Goal: Find specific page/section: Find specific page/section

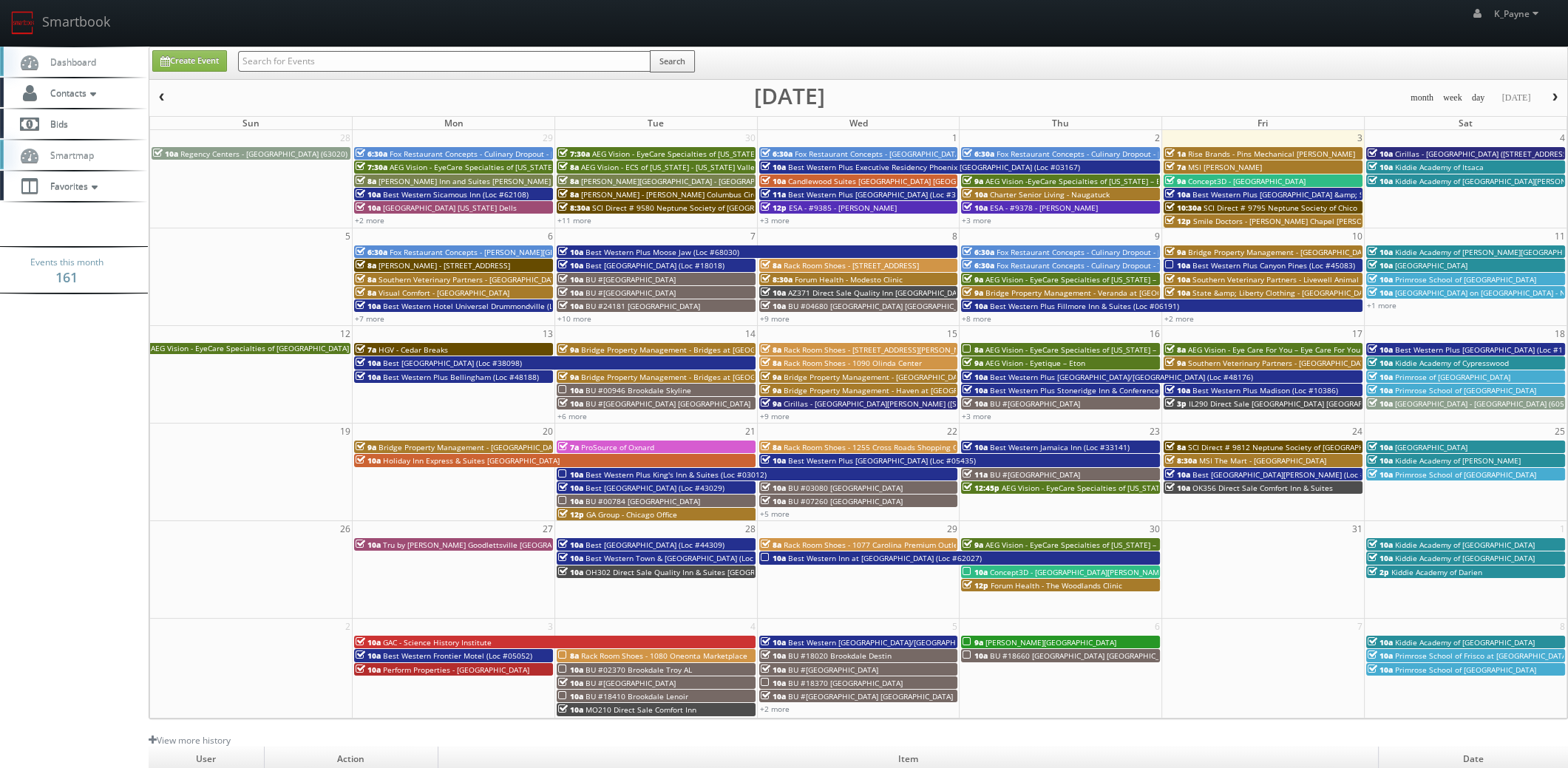
click at [275, 64] on input "text" at bounding box center [444, 61] width 412 height 21
type input "ca559"
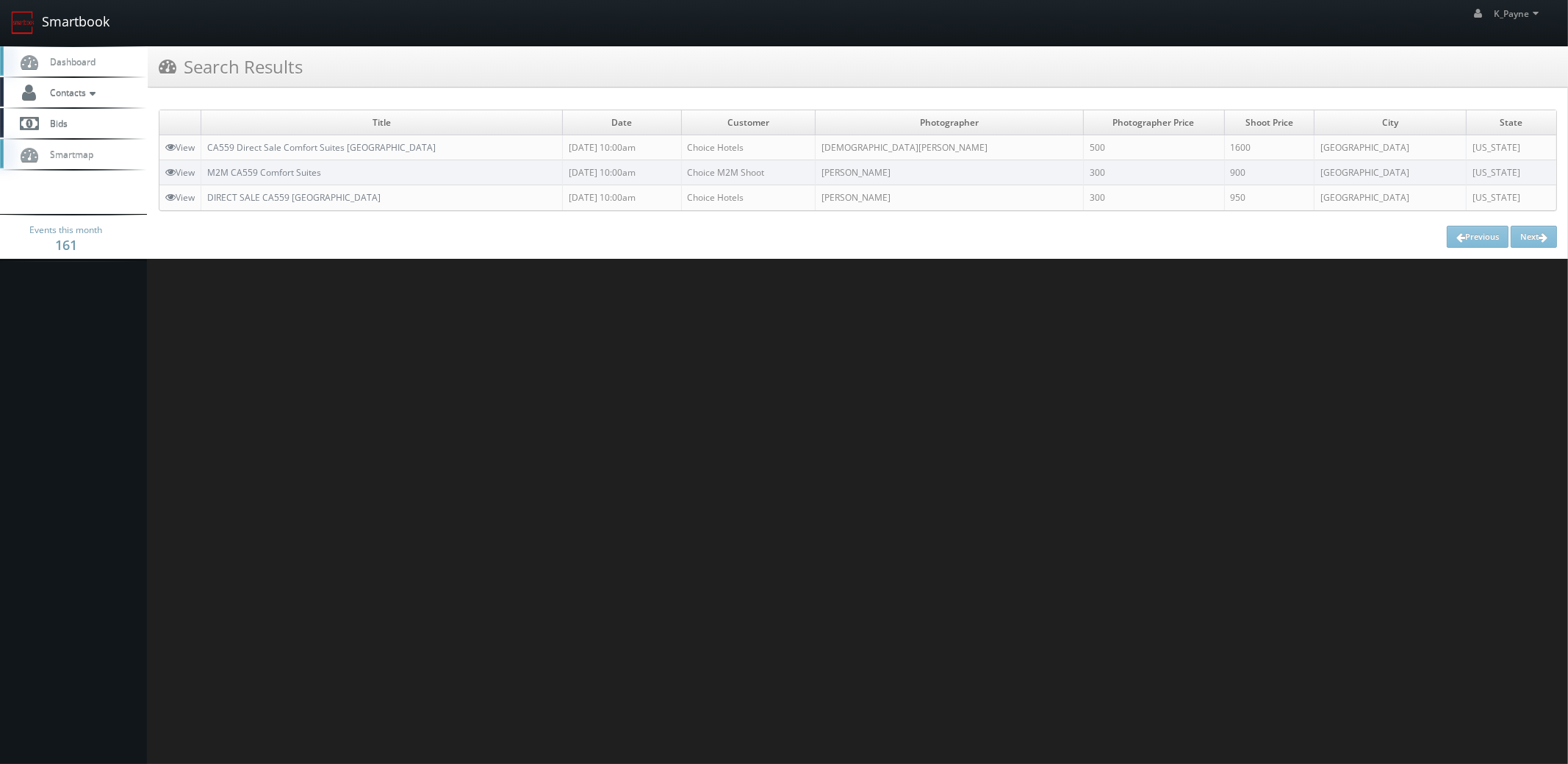
click at [96, 25] on link "Smartbook" at bounding box center [60, 22] width 121 height 45
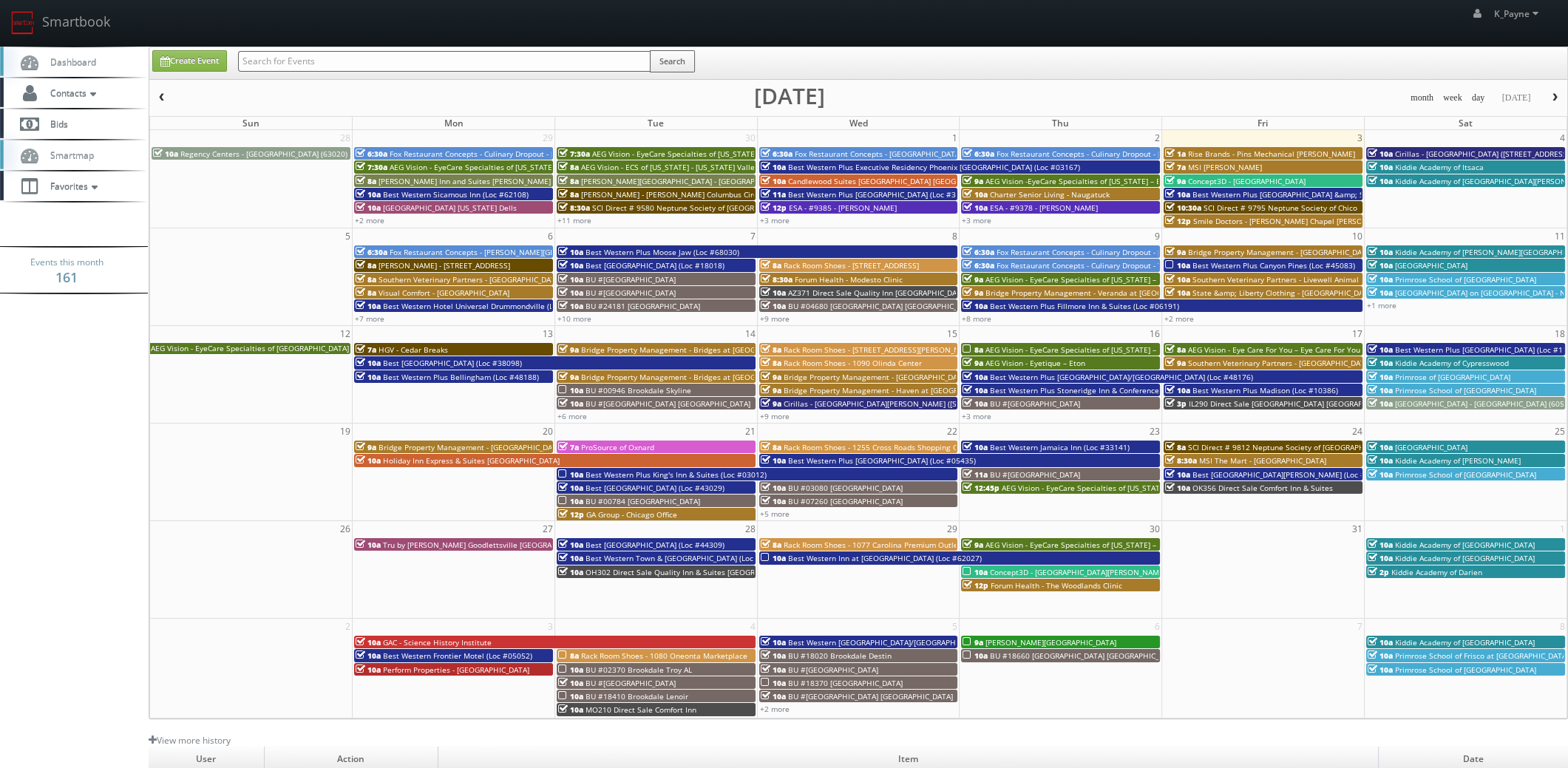
click at [295, 56] on input "text" at bounding box center [444, 61] width 412 height 21
type input "tx447"
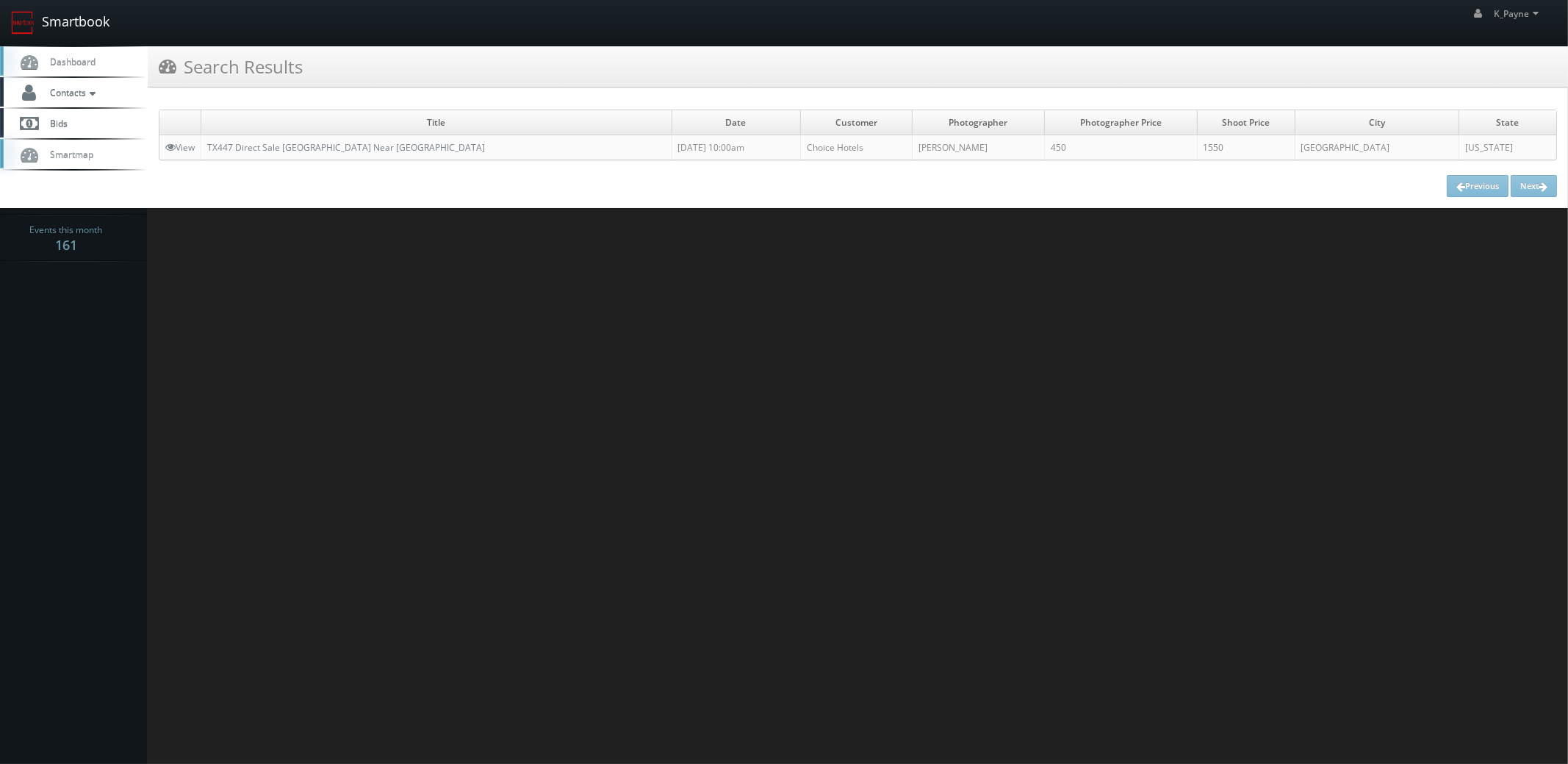
click at [59, 22] on link "Smartbook" at bounding box center [60, 22] width 121 height 45
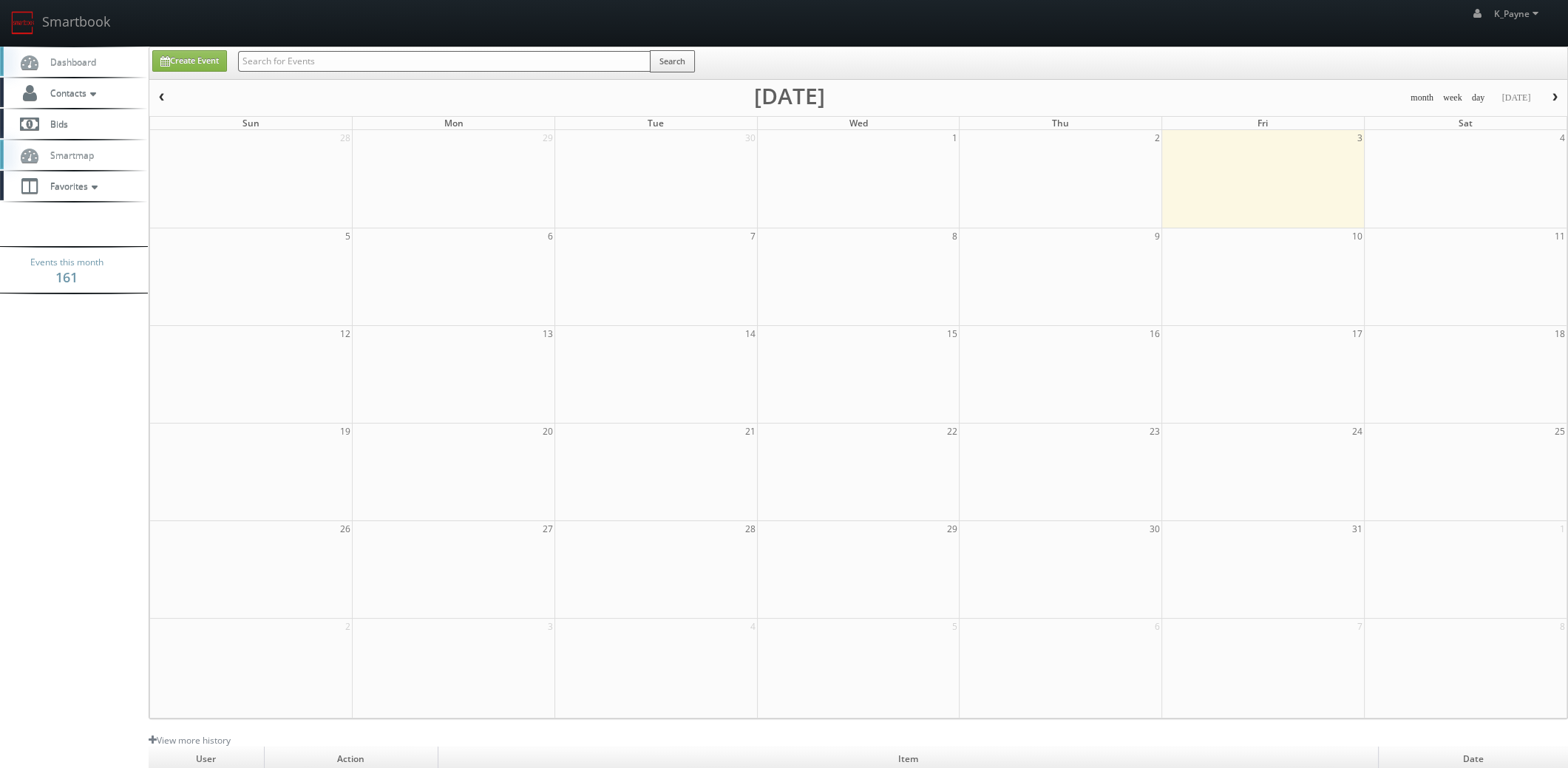
click at [275, 58] on input "text" at bounding box center [444, 61] width 412 height 21
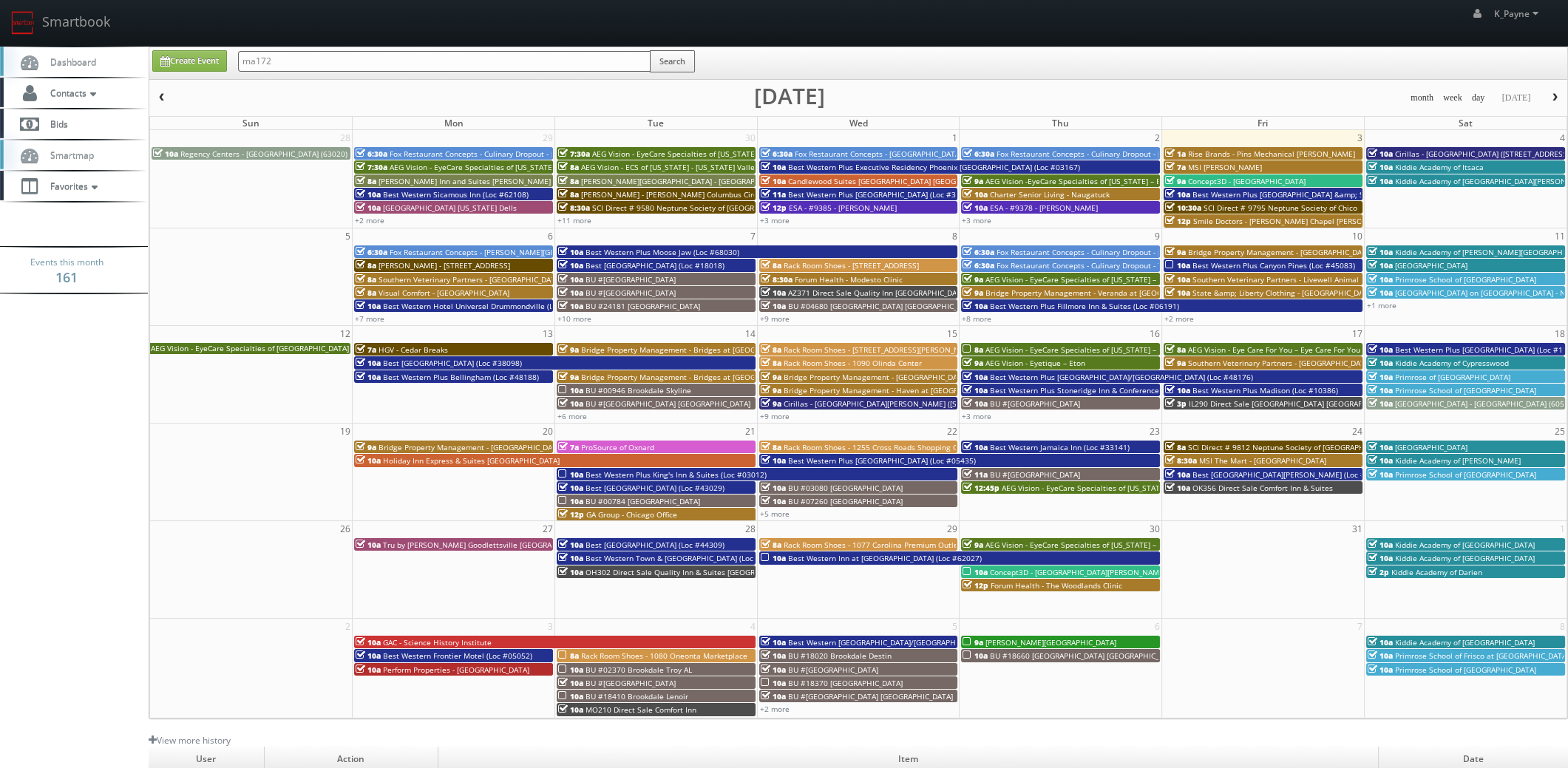
type input "ma172"
click at [681, 60] on button "Search" at bounding box center [672, 61] width 45 height 22
